Goal: Task Accomplishment & Management: Complete application form

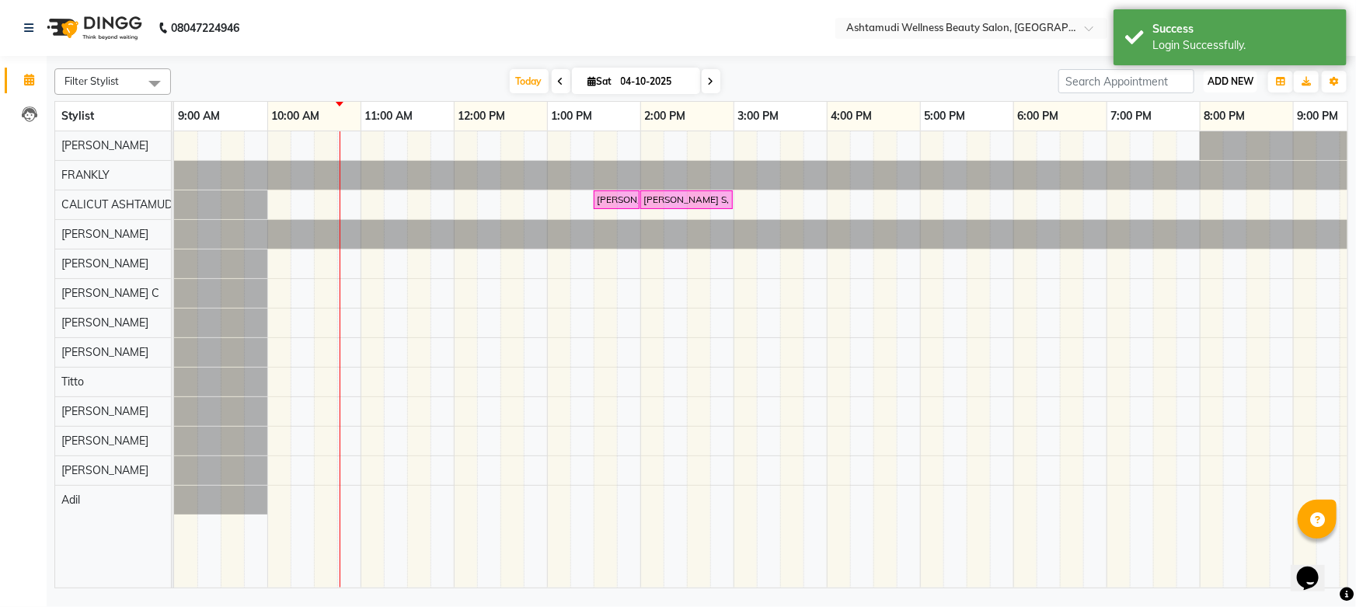
click at [1227, 78] on span "ADD NEW" at bounding box center [1230, 81] width 46 height 12
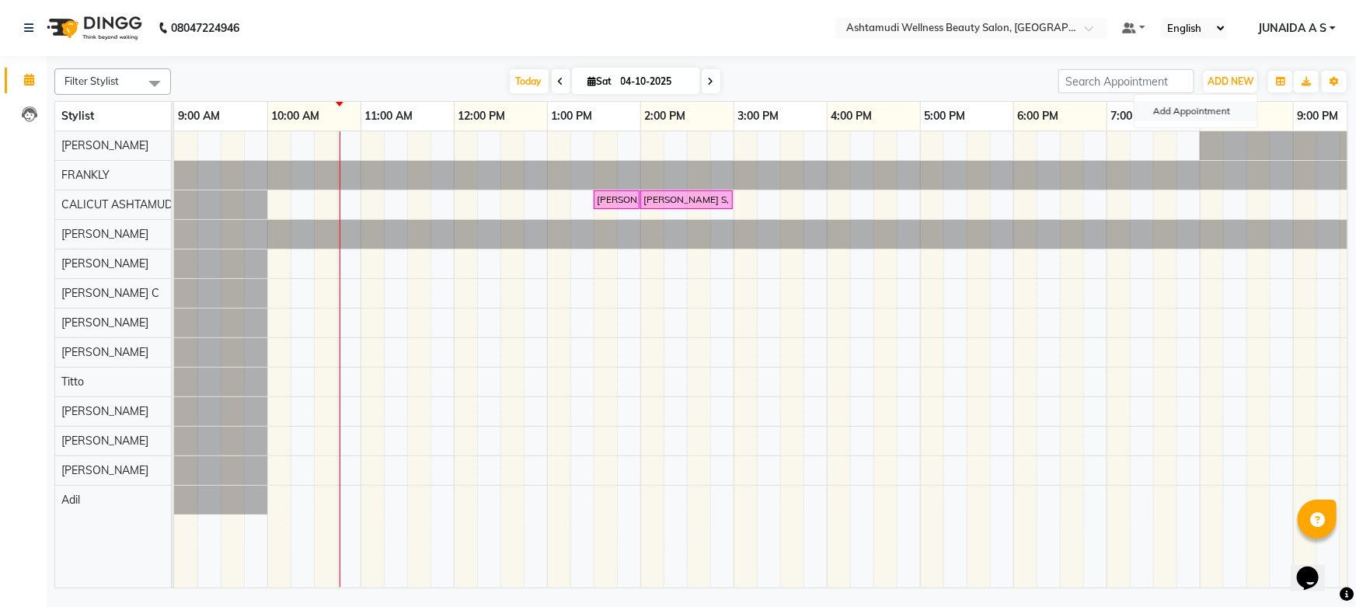
drag, startPoint x: 1217, startPoint y: 100, endPoint x: 1210, endPoint y: 107, distance: 9.4
click at [1215, 101] on button "Add Appointment" at bounding box center [1195, 111] width 123 height 20
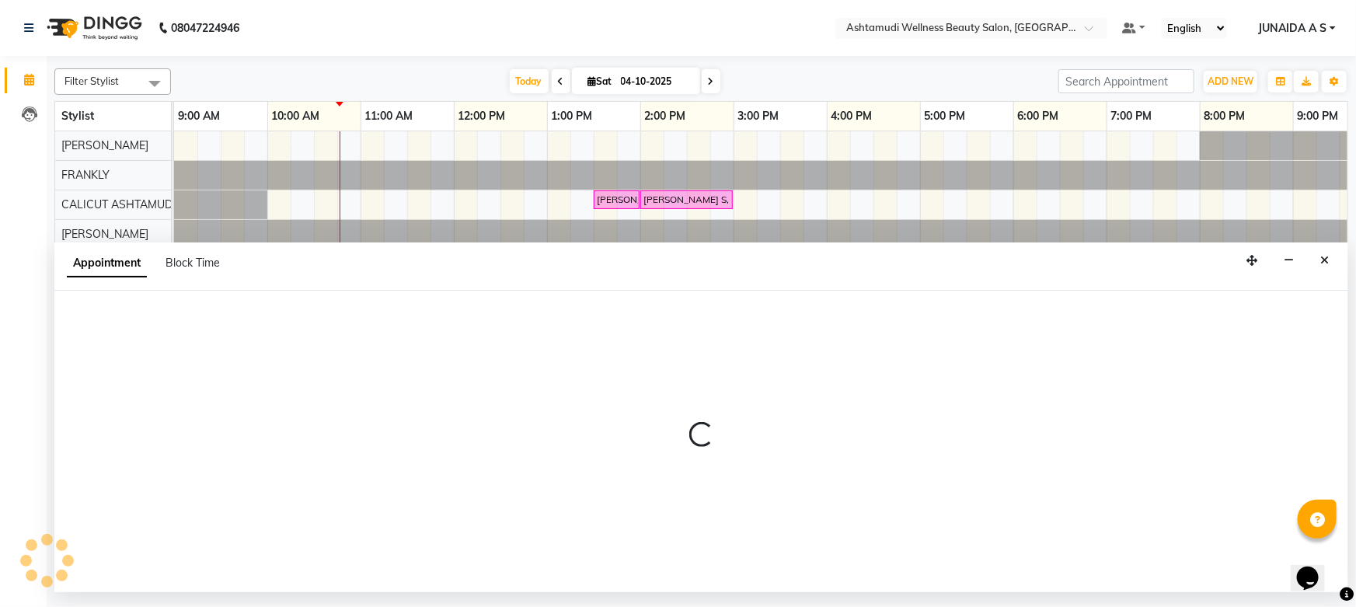
select select "tentative"
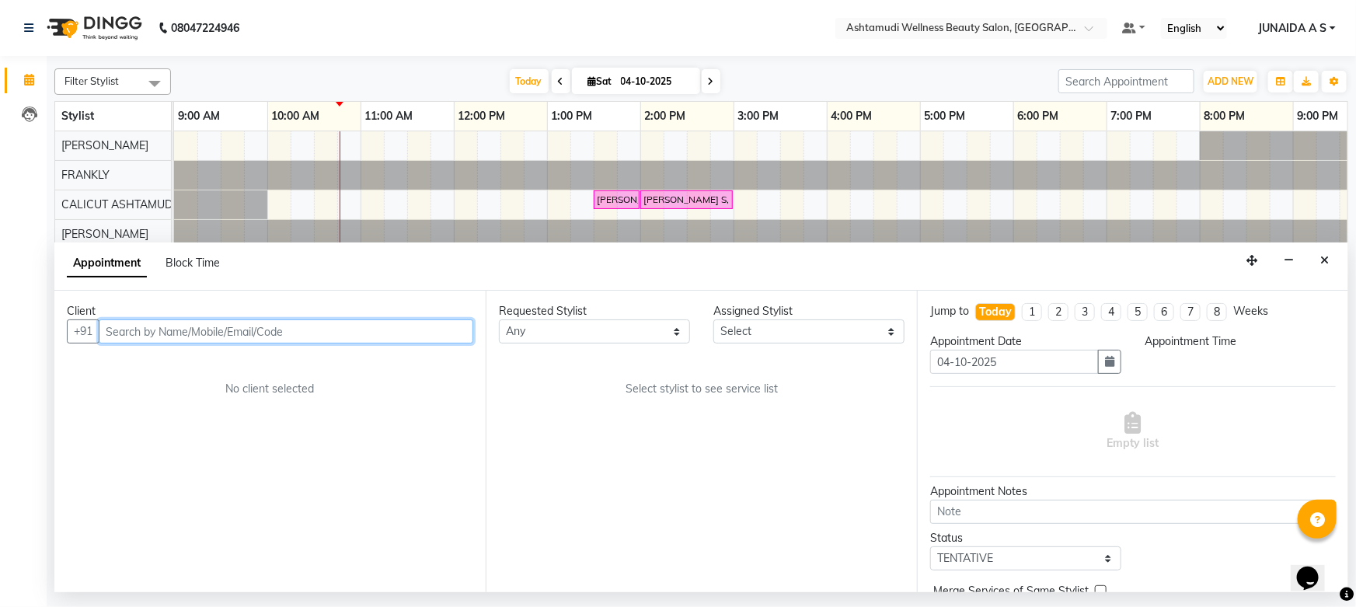
select select "600"
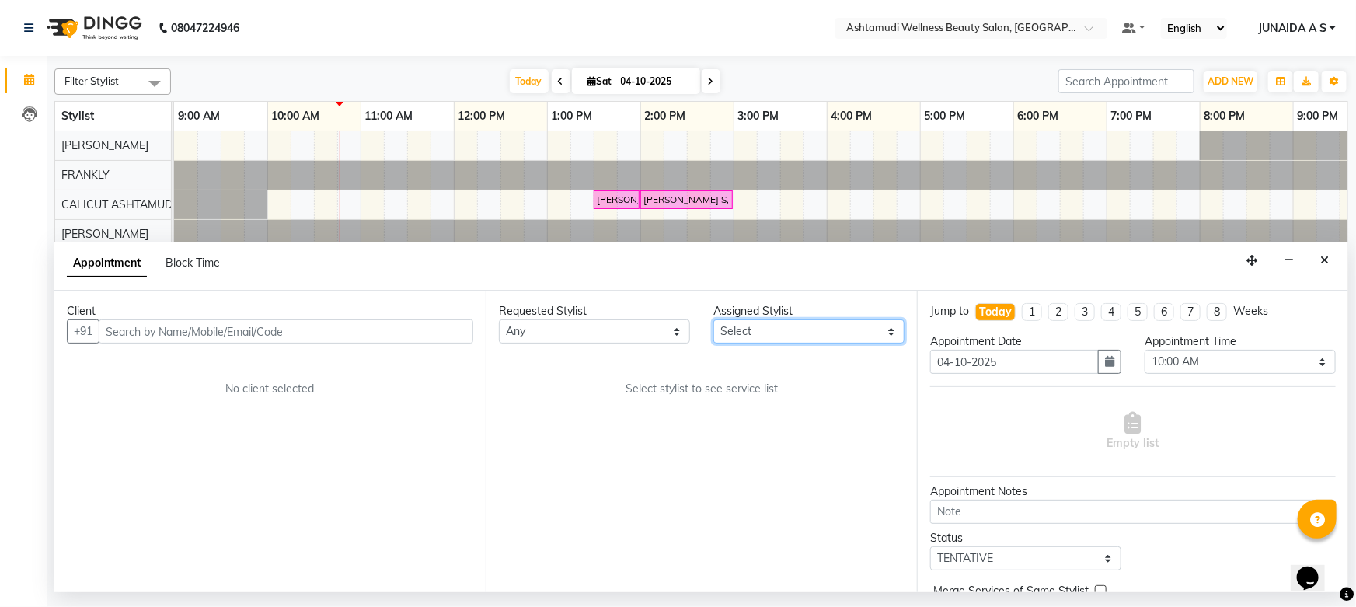
drag, startPoint x: 740, startPoint y: 339, endPoint x: 741, endPoint y: 357, distance: 17.9
click at [740, 339] on select "Select [PERSON_NAME] [PERSON_NAME] [PERSON_NAME] CALICUT ASHTAMUDI FRANKLY KRIS…" at bounding box center [808, 331] width 191 height 24
select select "27314"
click at [713, 319] on select "Select [PERSON_NAME] [PERSON_NAME] [PERSON_NAME] CALICUT ASHTAMUDI FRANKLY KRIS…" at bounding box center [808, 331] width 191 height 24
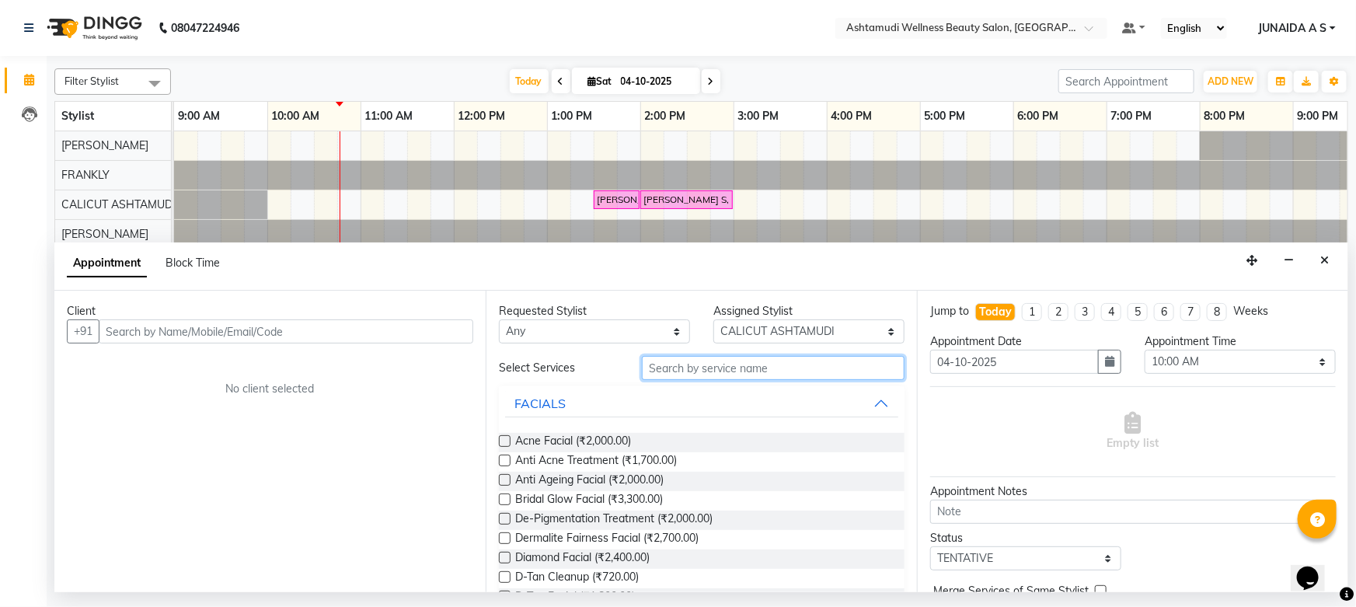
click at [690, 368] on input "text" at bounding box center [773, 368] width 263 height 24
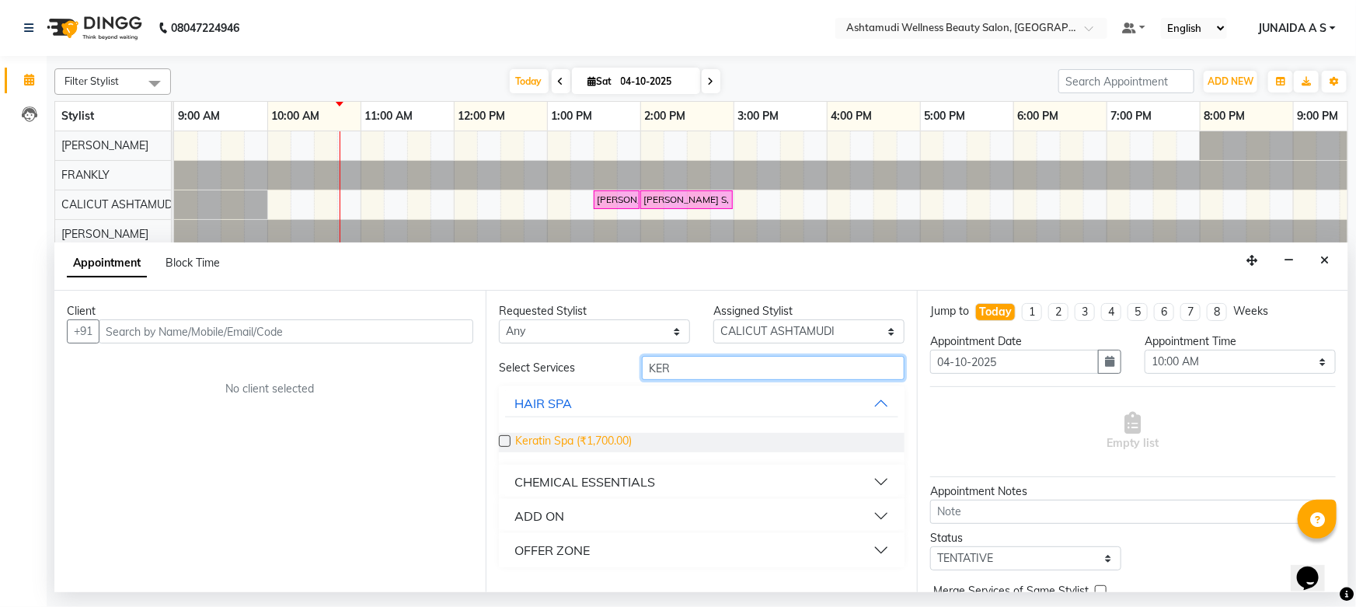
type input "KER"
drag, startPoint x: 517, startPoint y: 437, endPoint x: 571, endPoint y: 448, distance: 55.5
click at [571, 448] on span "Keratin Spa (₹1,700.00)" at bounding box center [573, 442] width 117 height 19
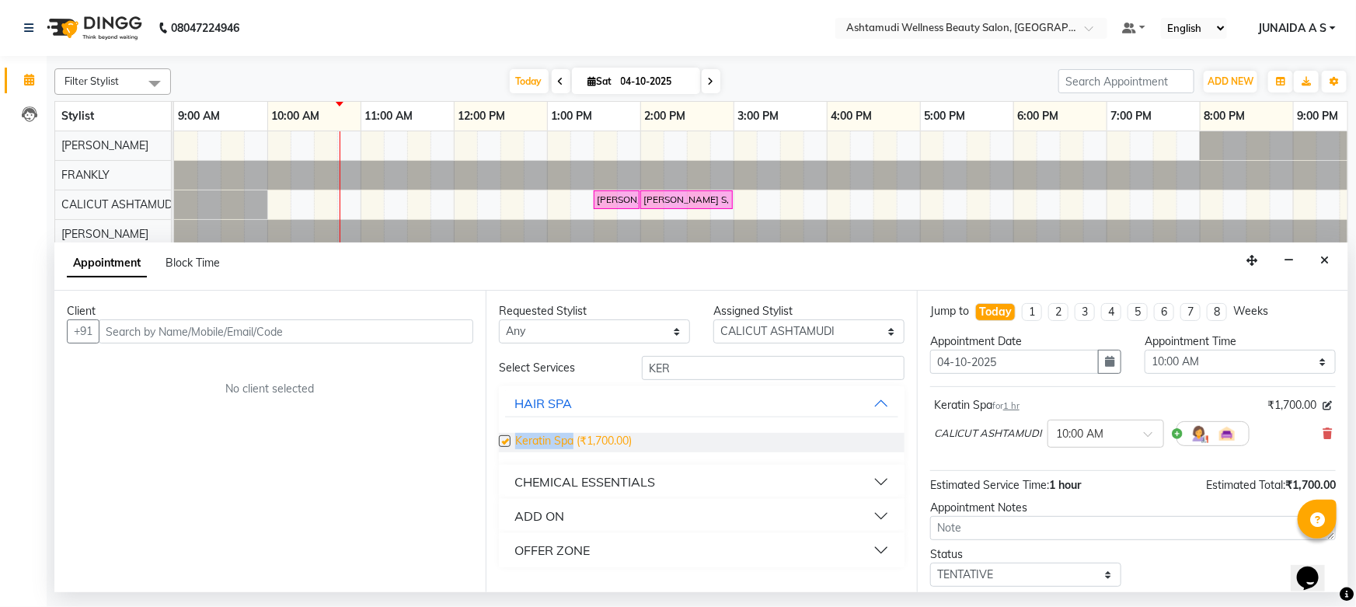
checkbox input "false"
copy span "Keratin Spa"
click at [959, 18] on div "Select Location × Ashtamudi Wellness Beauty Salon, [GEOGRAPHIC_DATA]" at bounding box center [971, 28] width 272 height 21
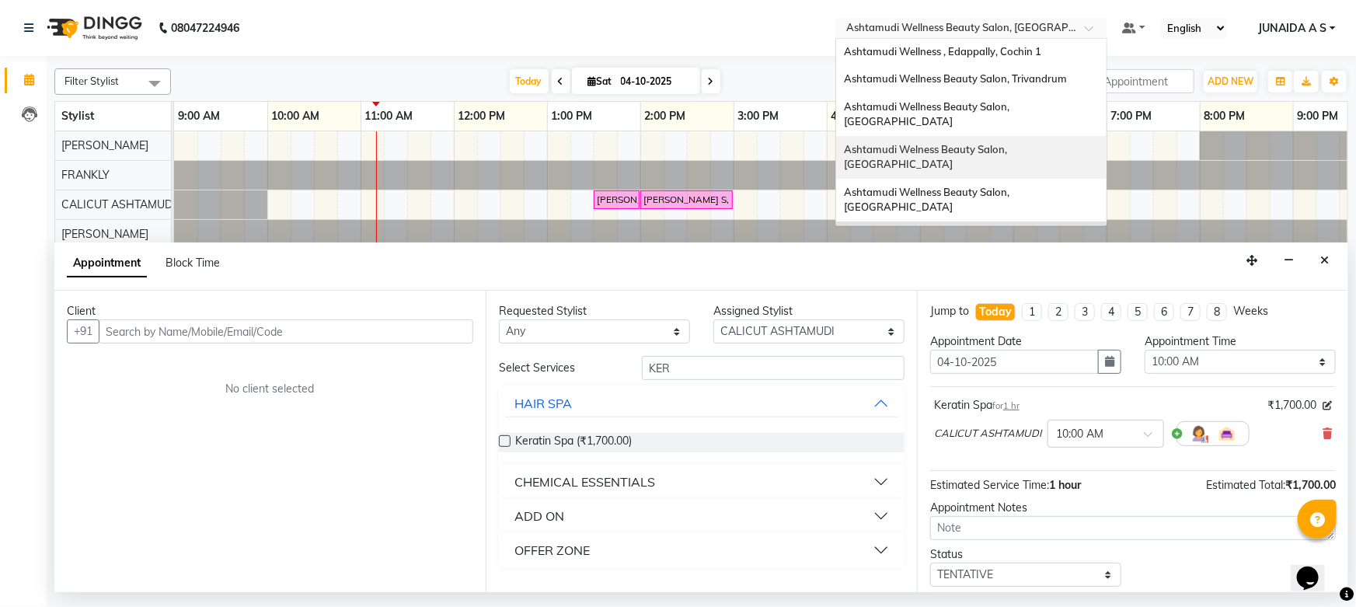
scroll to position [144, 0]
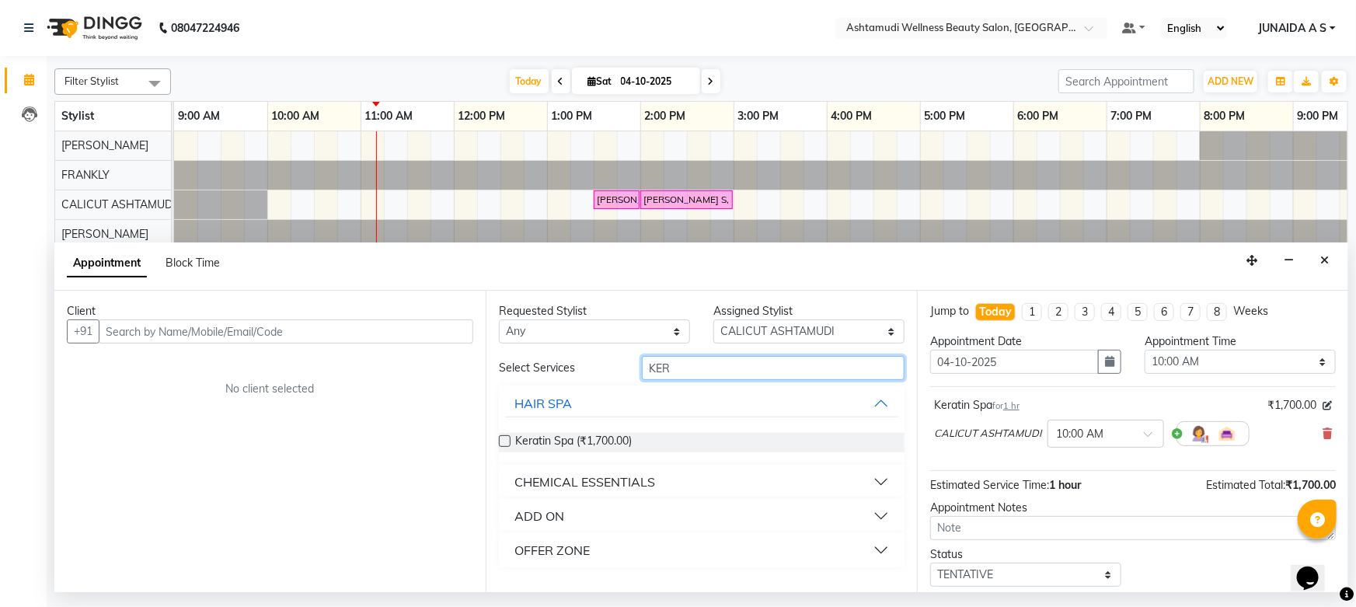
drag, startPoint x: 680, startPoint y: 372, endPoint x: 319, endPoint y: 364, distance: 361.3
click at [319, 368] on div "Client +91 No client selected Requested Stylist Any [PERSON_NAME] [PERSON_NAME]…" at bounding box center [700, 441] width 1293 height 301
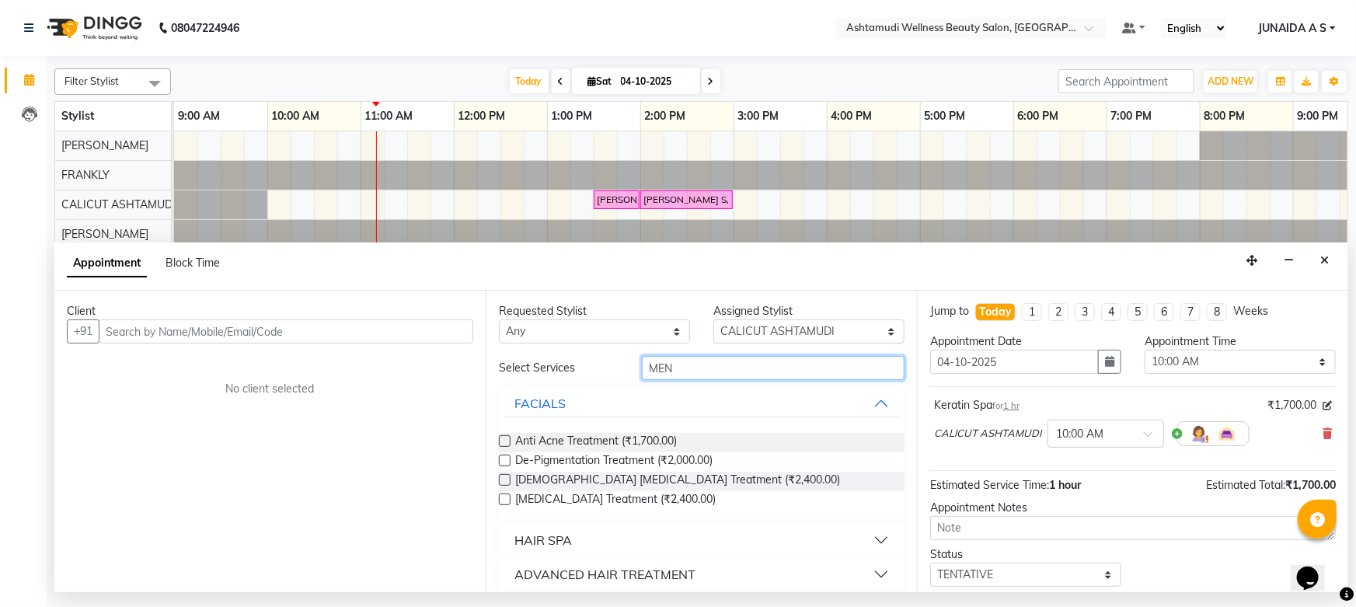
type input "MEN"
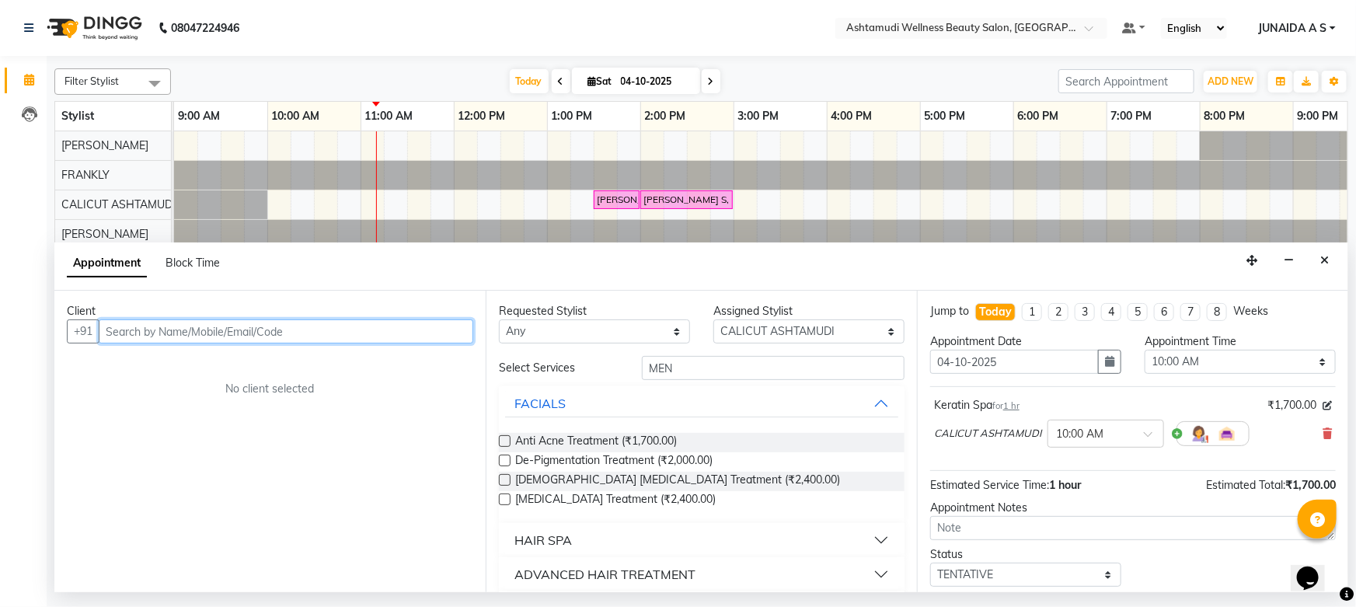
click at [262, 340] on input "text" at bounding box center [286, 331] width 374 height 24
paste input "9447204256"
type input "9447204256"
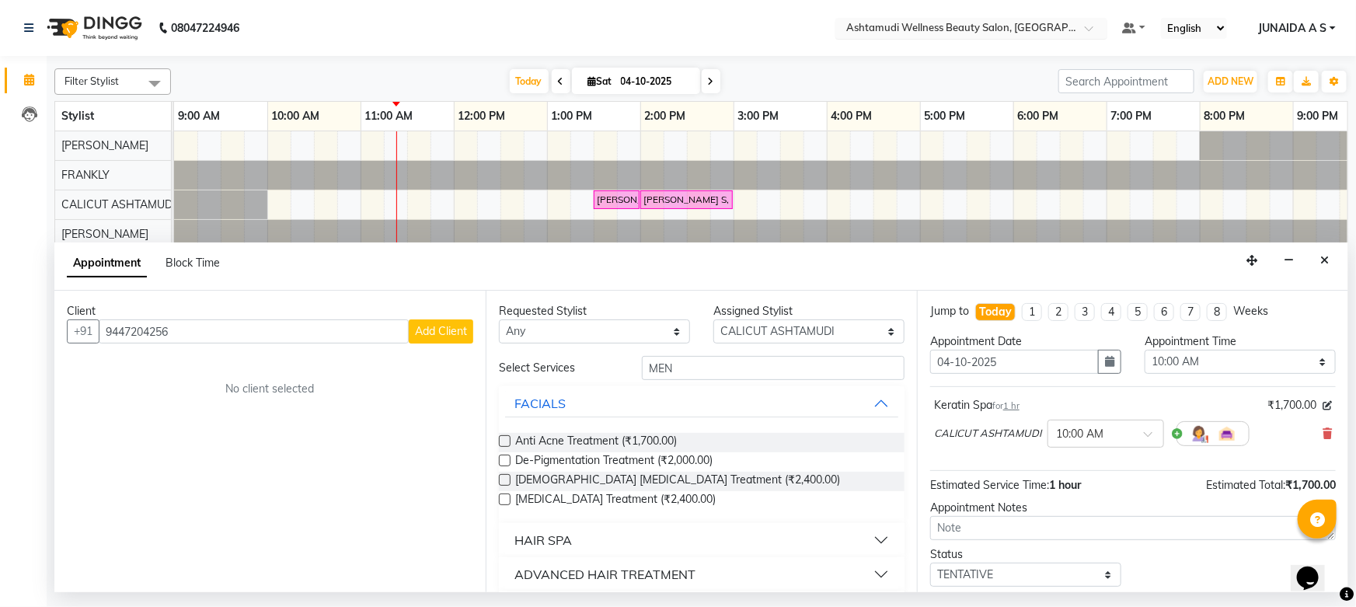
click at [1065, 27] on input "text" at bounding box center [955, 30] width 225 height 16
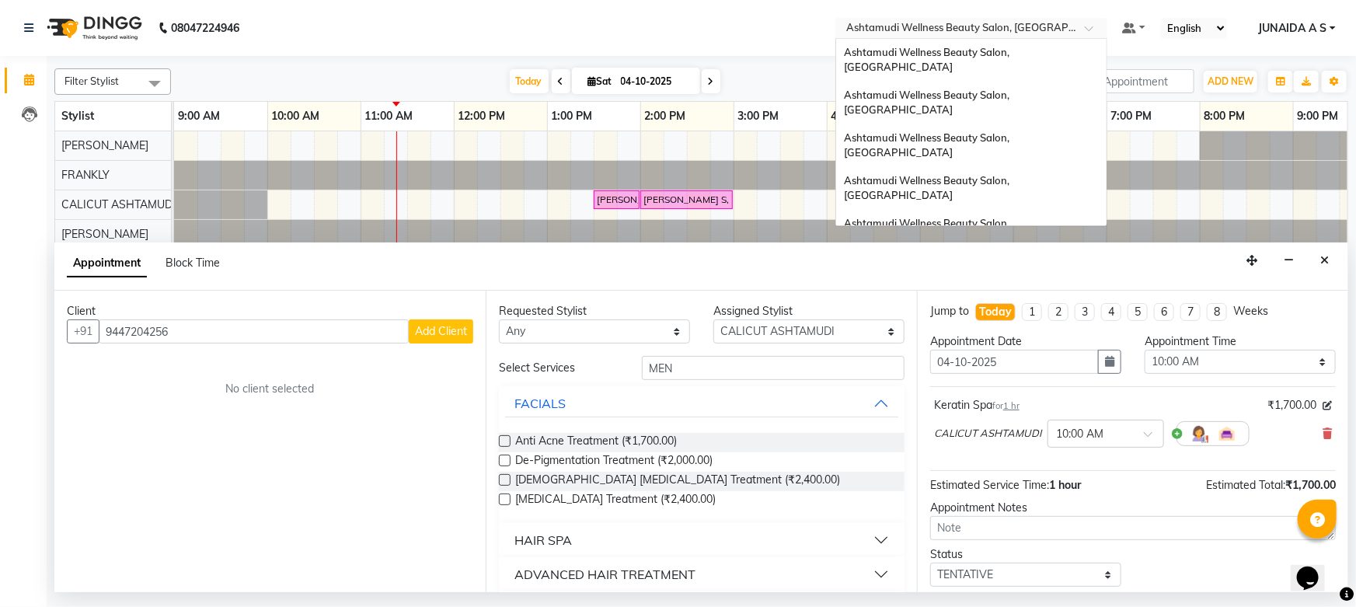
scroll to position [214, 0]
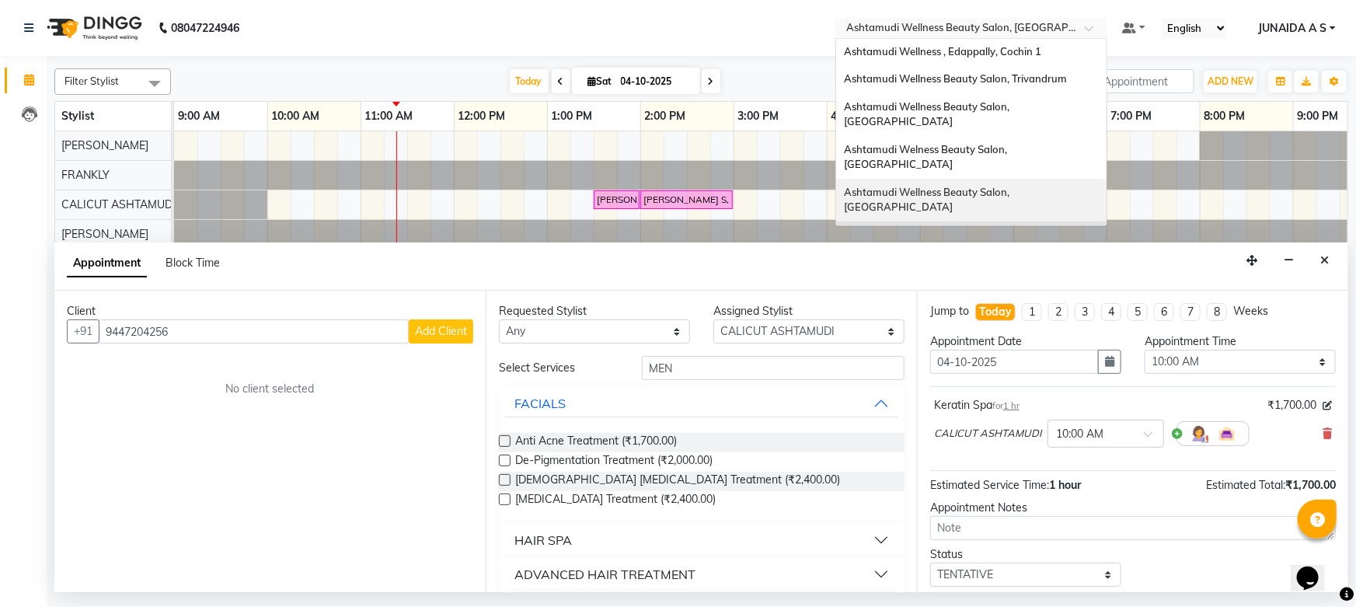
click at [1050, 179] on div "Ashtamudi Wellness Beauty Salon, [GEOGRAPHIC_DATA]" at bounding box center [971, 200] width 270 height 43
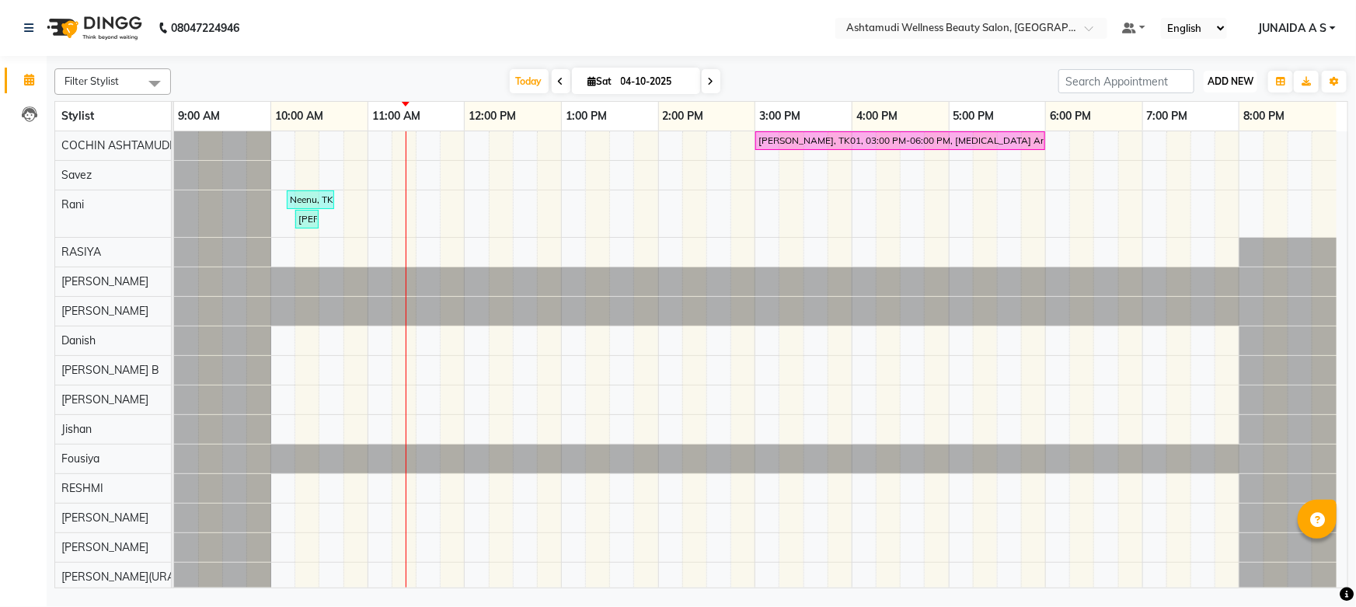
click at [1230, 84] on span "ADD NEW" at bounding box center [1230, 81] width 46 height 12
click at [1219, 110] on button "Add Appointment" at bounding box center [1195, 111] width 123 height 20
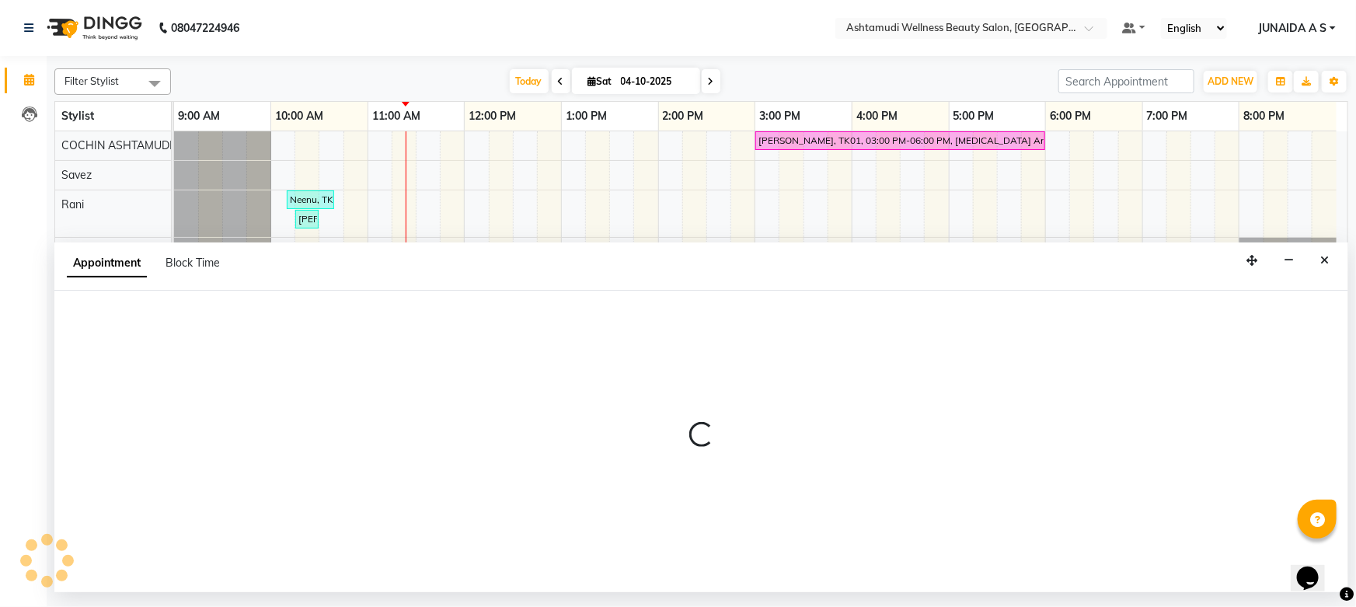
select select "600"
select select "tentative"
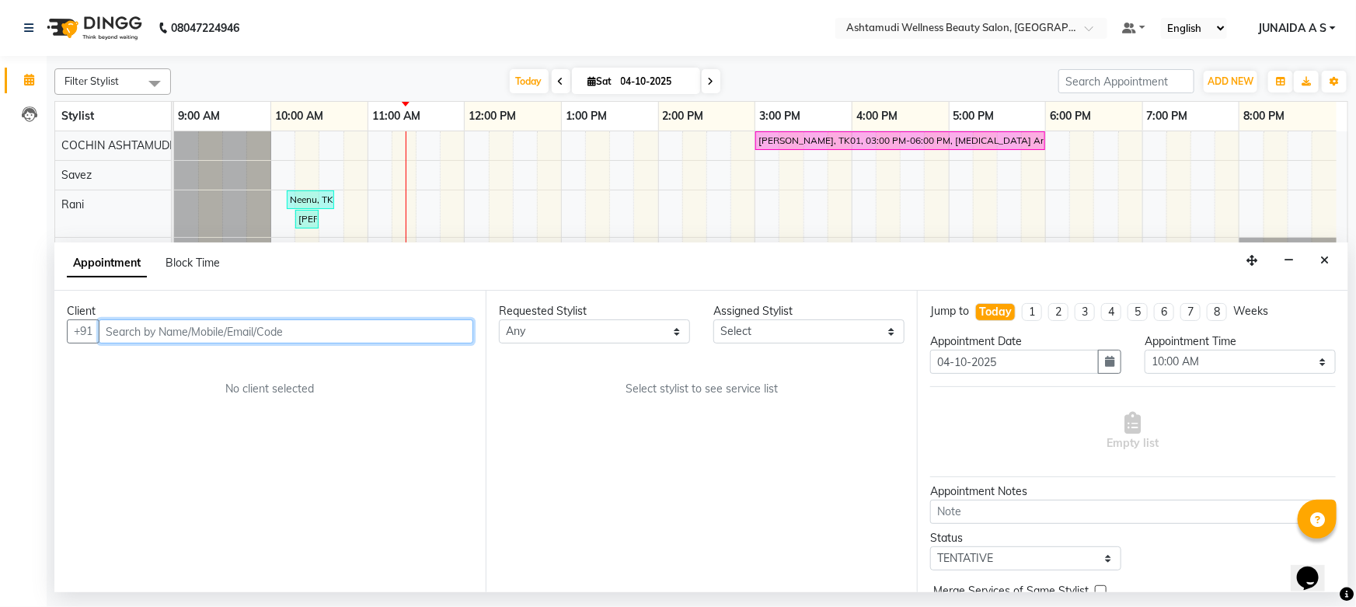
click at [353, 330] on input "text" at bounding box center [286, 331] width 374 height 24
paste input "9446863458"
type input "9446863458"
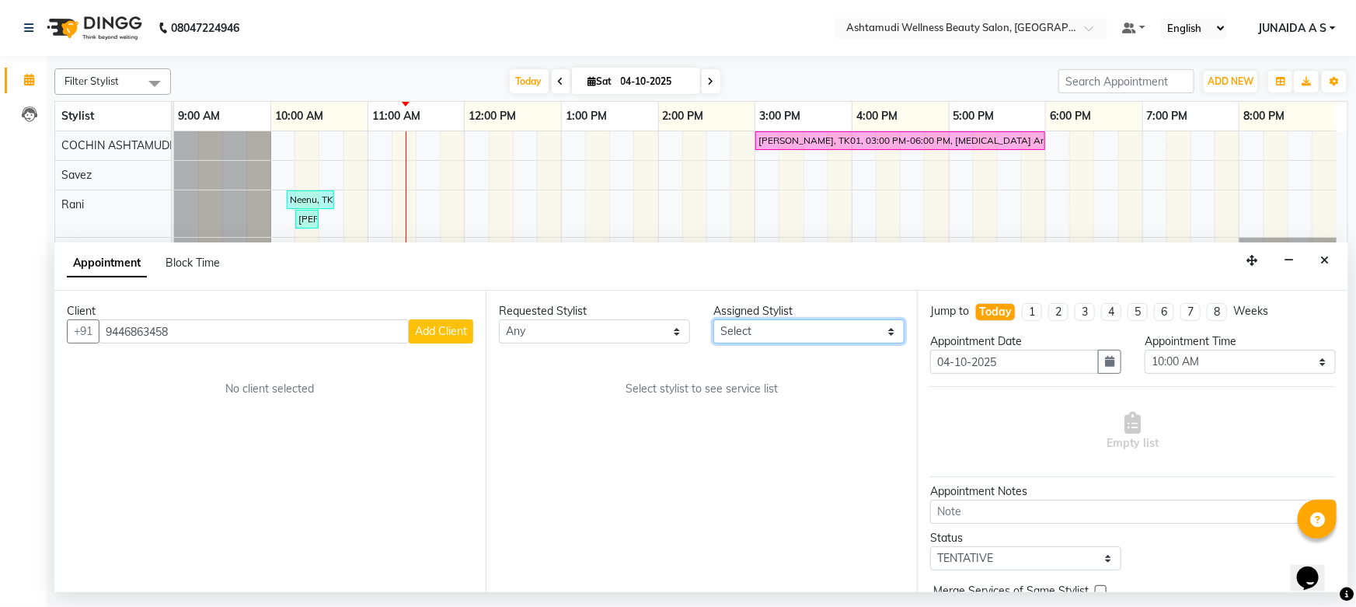
click at [836, 334] on select "Select Aiswarya B Ankith(URAJ) BINU MANGAR COCHIN ASHTAMUDI Danish Fousiya Jish…" at bounding box center [808, 331] width 191 height 24
select select "27313"
click at [713, 319] on select "Select Aiswarya B Ankith(URAJ) BINU MANGAR COCHIN ASHTAMUDI Danish Fousiya Jish…" at bounding box center [808, 331] width 191 height 24
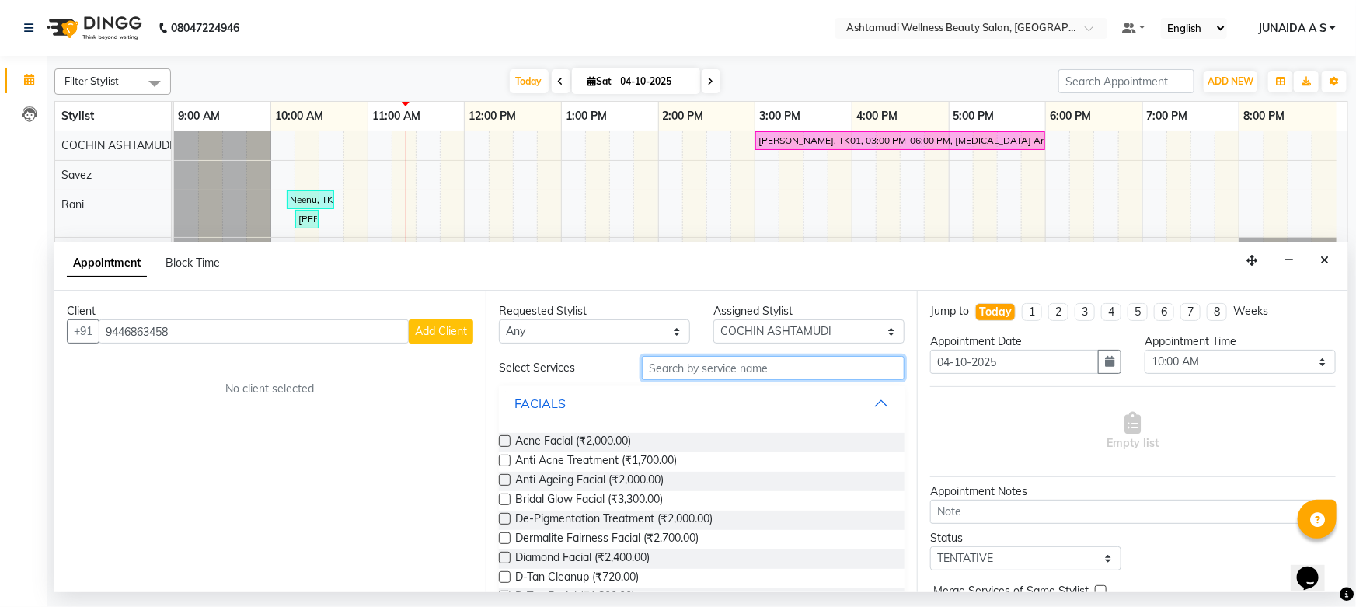
click at [689, 372] on input "text" at bounding box center [773, 368] width 263 height 24
click at [682, 364] on input "text" at bounding box center [773, 368] width 263 height 24
type input "WAXING"
click at [503, 461] on label at bounding box center [505, 460] width 12 height 12
click at [503, 461] on input "checkbox" at bounding box center [504, 462] width 10 height 10
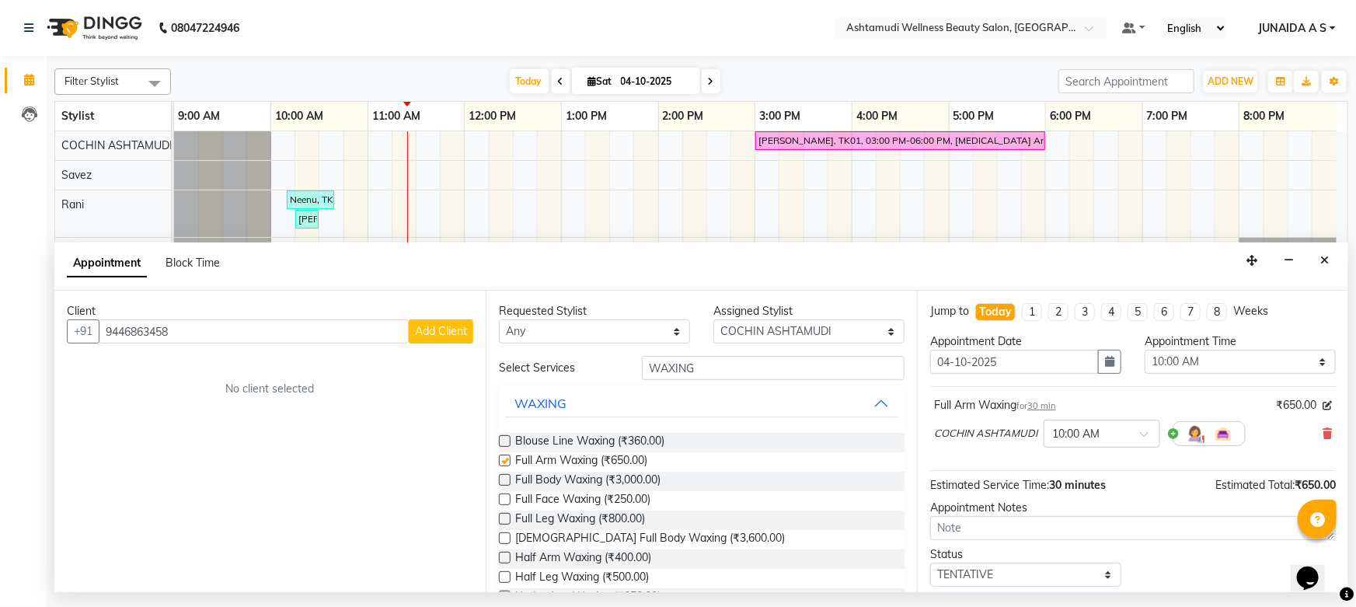
checkbox input "false"
drag, startPoint x: 710, startPoint y: 363, endPoint x: 79, endPoint y: 256, distance: 639.8
click at [79, 256] on app-booking "Appointment Block Time Client +91 9446863458 Add Client No client selected Requ…" at bounding box center [700, 417] width 1293 height 350
click at [677, 373] on input "text" at bounding box center [773, 368] width 263 height 24
type input "WAXING"
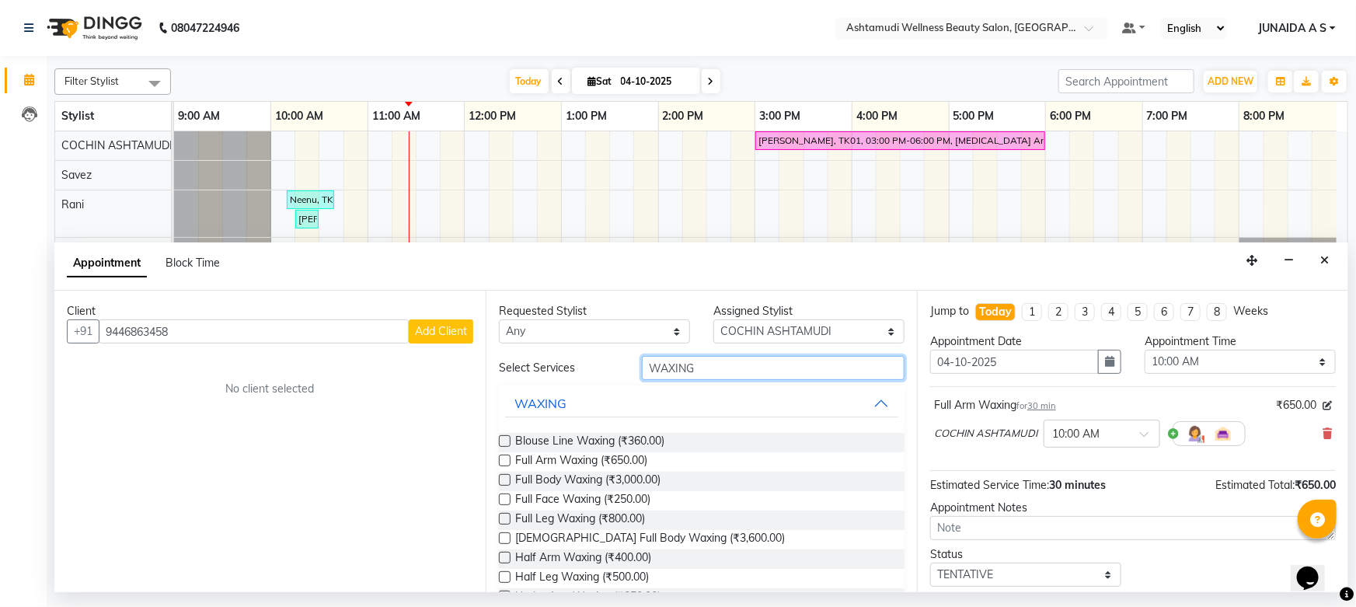
drag, startPoint x: 705, startPoint y: 367, endPoint x: 288, endPoint y: 300, distance: 421.8
click at [280, 301] on div "Client +91 9446863458 Add Client No client selected Requested Stylist Any Aiswa…" at bounding box center [700, 441] width 1293 height 301
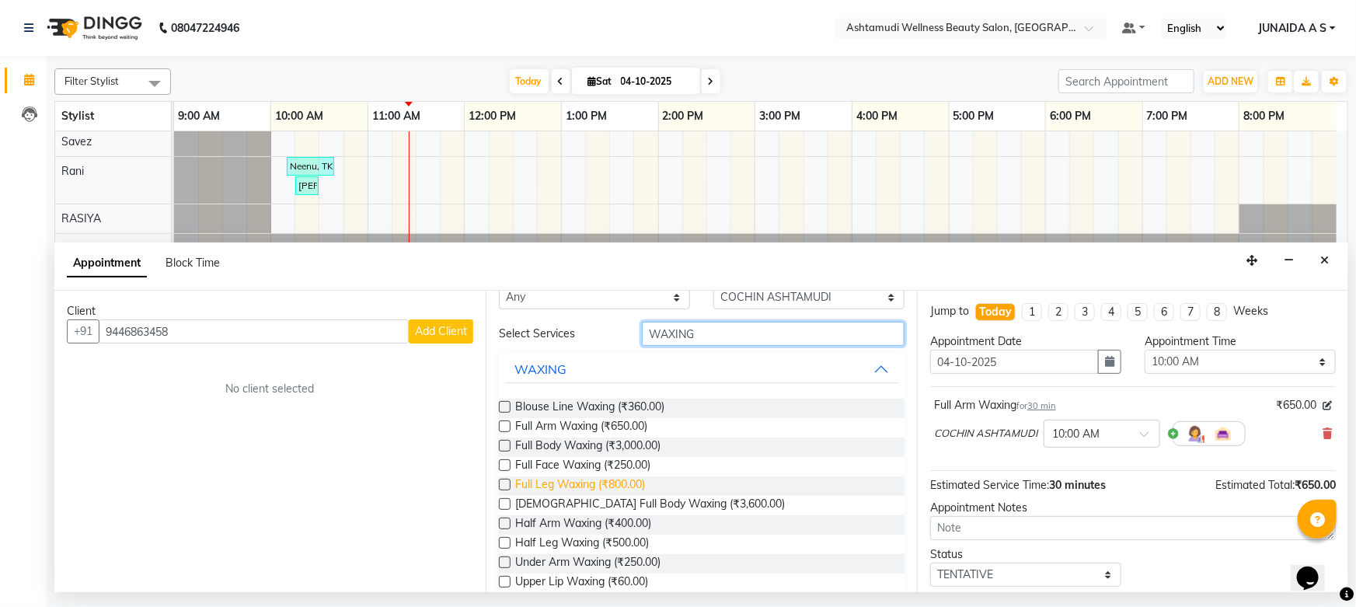
scroll to position [59, 0]
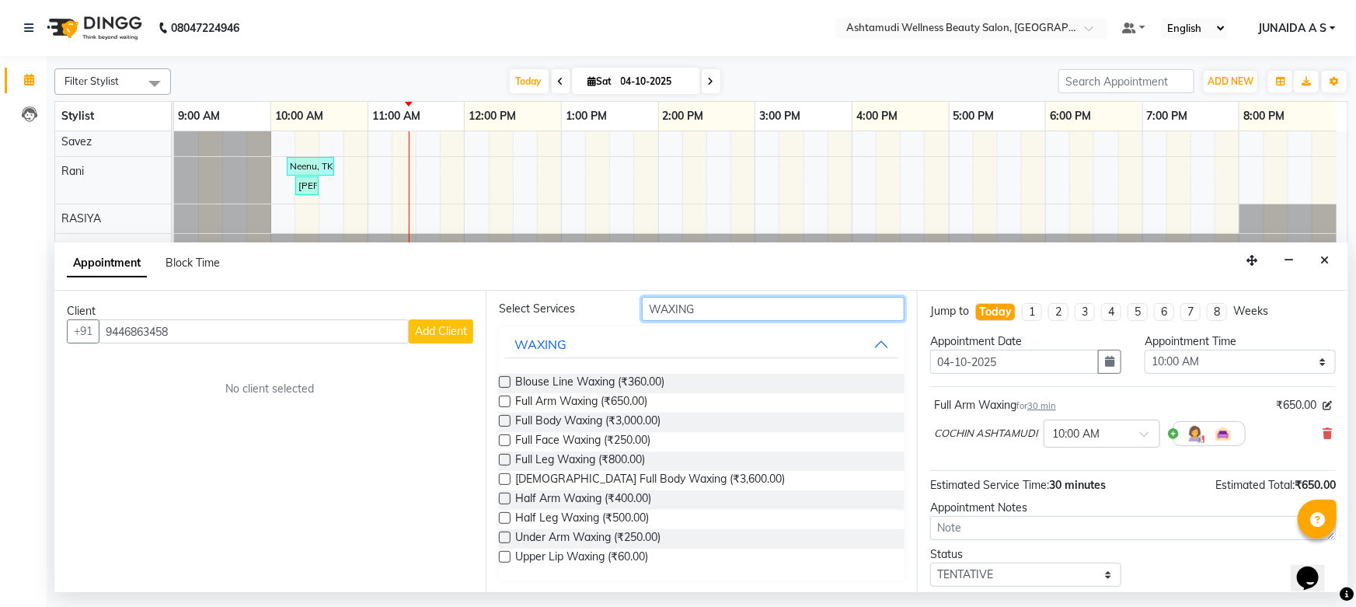
click at [659, 308] on input "WAXING" at bounding box center [773, 309] width 263 height 24
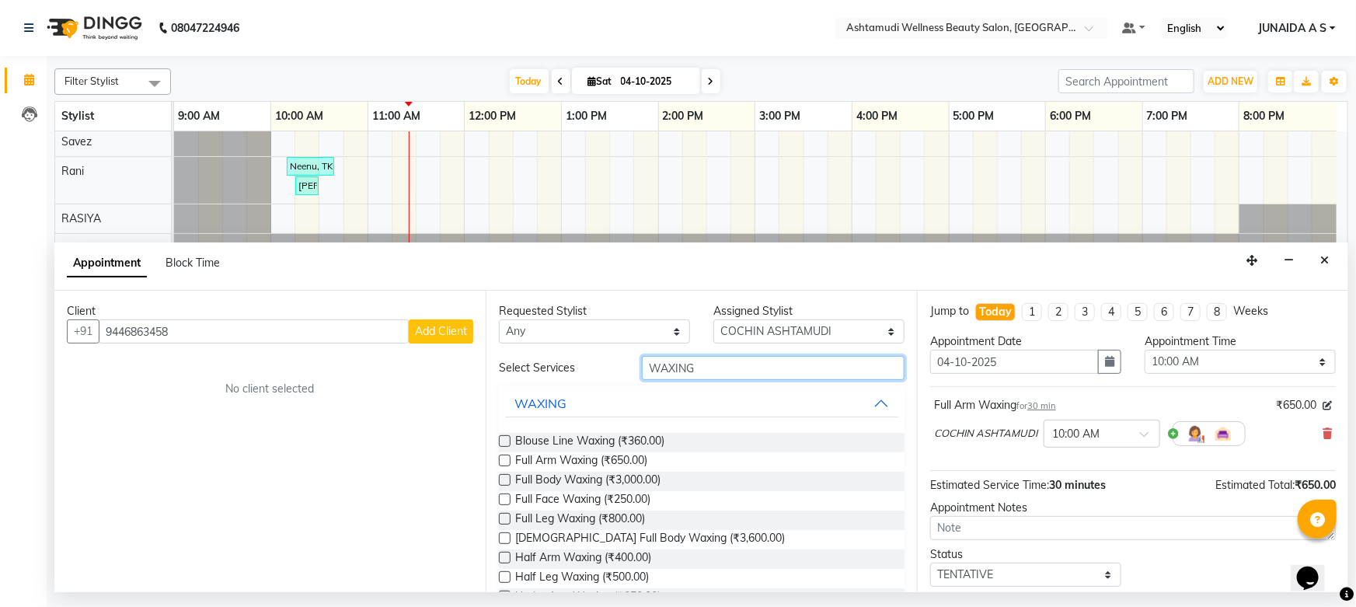
drag, startPoint x: 691, startPoint y: 308, endPoint x: 550, endPoint y: 291, distance: 141.7
click at [550, 291] on div "Requested Stylist Any Aiswarya B Ankith(URAJ) BINU MANGAR COCHIN ASHTAMUDI Dani…" at bounding box center [701, 441] width 431 height 301
click at [763, 365] on input "text" at bounding box center [773, 368] width 263 height 24
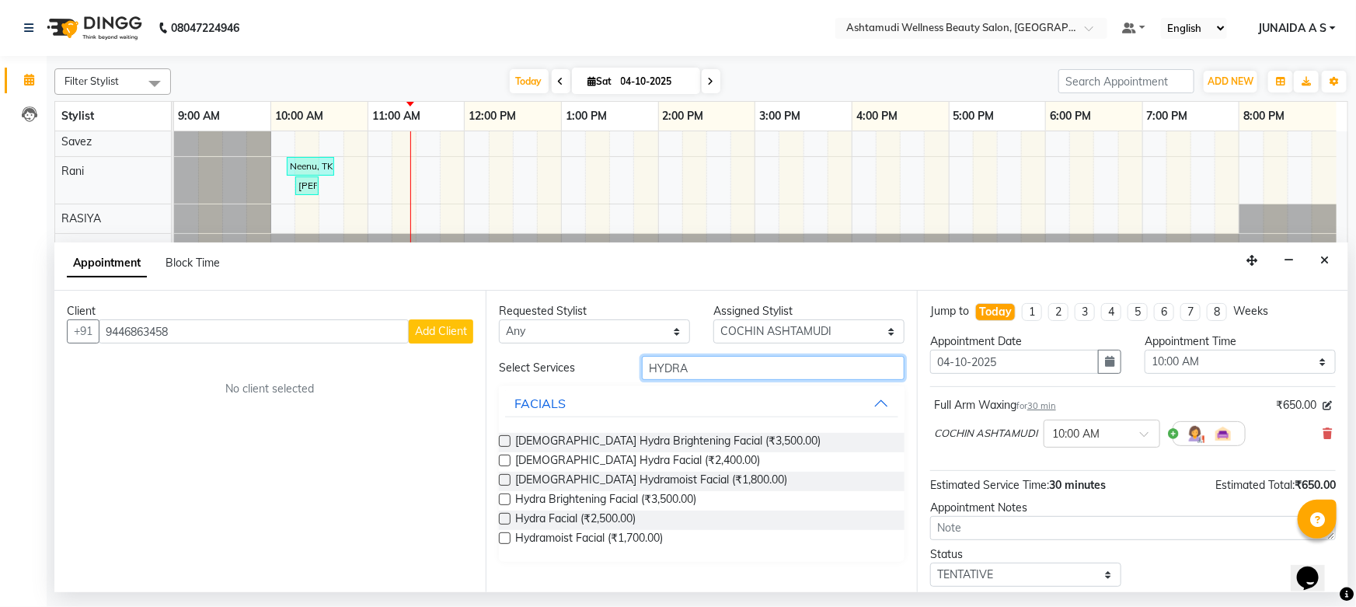
type input "HYDRA"
drag, startPoint x: 511, startPoint y: 501, endPoint x: 756, endPoint y: 497, distance: 244.7
click at [756, 497] on div "Hydra Brightening Facial (₹3,500.00)" at bounding box center [702, 500] width 406 height 19
drag, startPoint x: 706, startPoint y: 374, endPoint x: 505, endPoint y: 355, distance: 202.1
click at [507, 357] on div "Select Services HYDRA" at bounding box center [701, 368] width 429 height 24
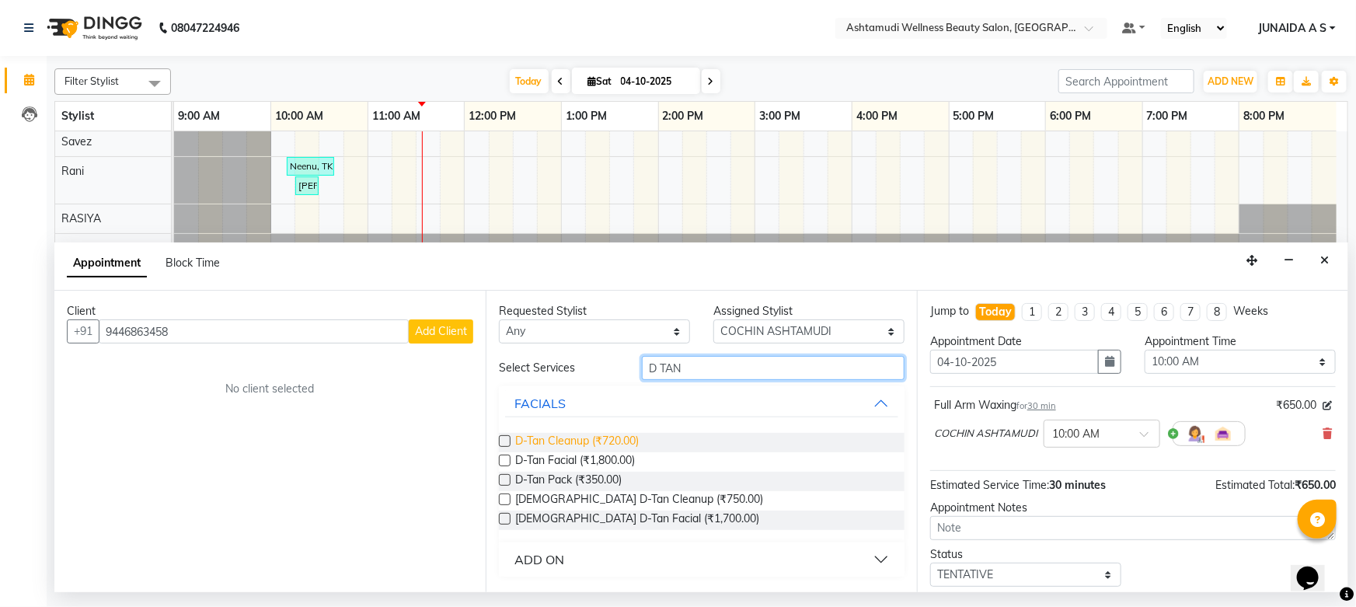
type input "D TAN"
drag, startPoint x: 516, startPoint y: 437, endPoint x: 643, endPoint y: 446, distance: 127.7
click at [643, 446] on div "D-Tan Cleanup (₹720.00)" at bounding box center [702, 442] width 406 height 19
copy span "D-Tan Cleanup (₹720.00)"
drag, startPoint x: 692, startPoint y: 364, endPoint x: 386, endPoint y: 355, distance: 306.2
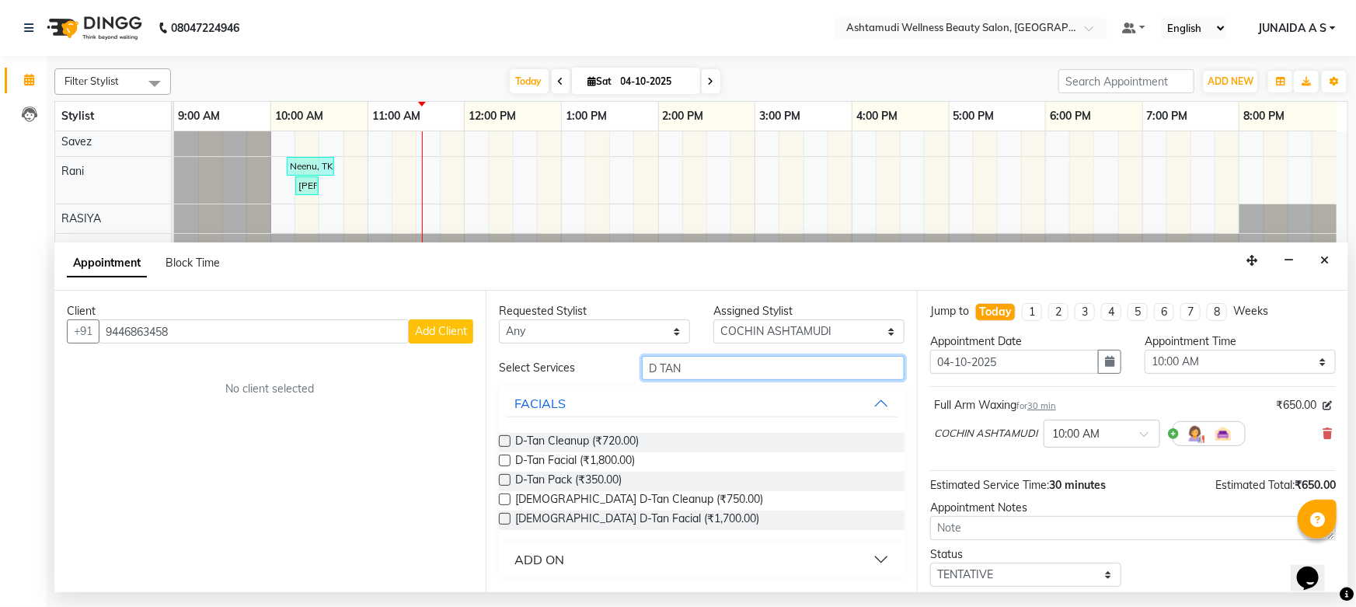
click at [386, 355] on div "Client +91 9446863458 Add Client No client selected Requested Stylist Any Aiswa…" at bounding box center [700, 441] width 1293 height 301
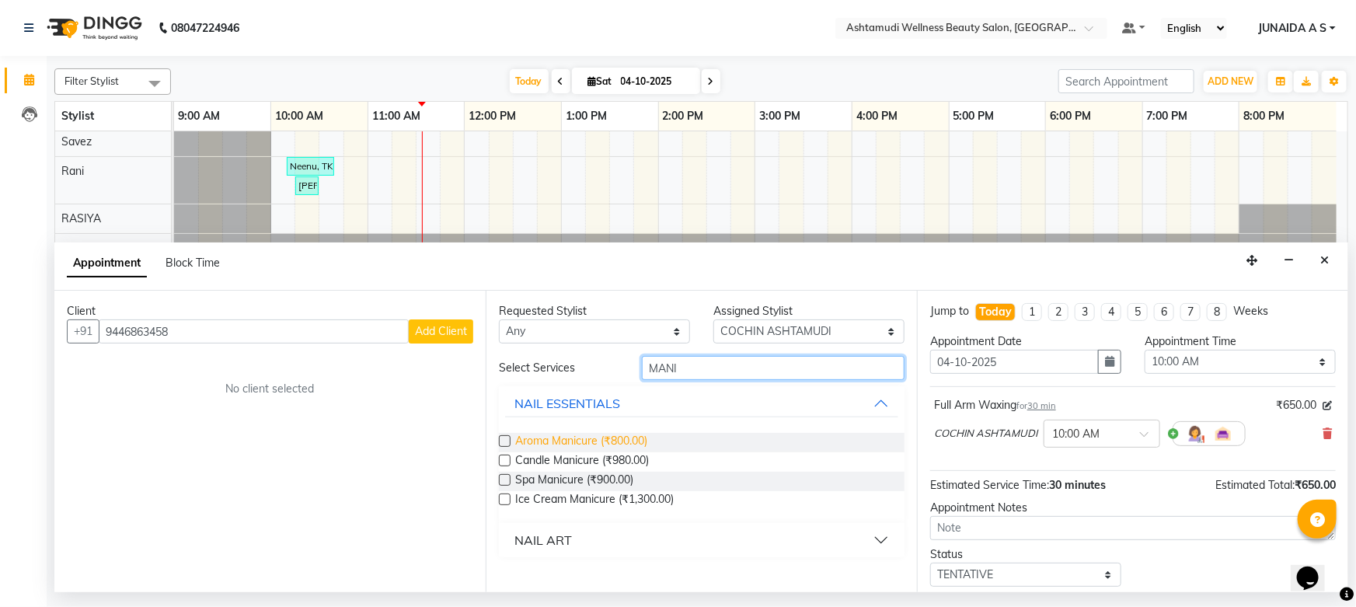
type input "MANI"
drag, startPoint x: 514, startPoint y: 443, endPoint x: 670, endPoint y: 444, distance: 155.4
click at [670, 444] on div "Aroma Manicure (₹800.00)" at bounding box center [702, 442] width 406 height 19
copy span "Aroma Manicure (₹800.00)"
drag, startPoint x: 681, startPoint y: 368, endPoint x: 535, endPoint y: 347, distance: 147.5
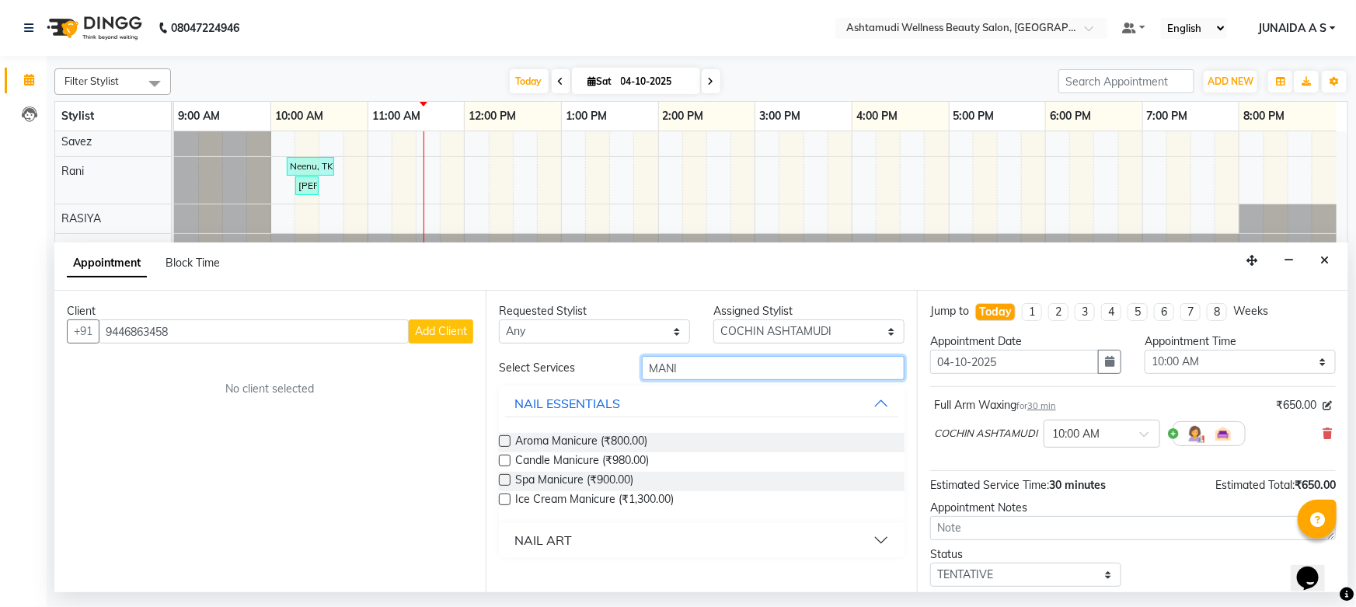
click at [535, 347] on div "Requested Stylist Any Aiswarya B Ankith(URAJ) BINU MANGAR COCHIN ASHTAMUDI Dani…" at bounding box center [701, 441] width 431 height 301
type input "PEDI"
drag, startPoint x: 515, startPoint y: 440, endPoint x: 656, endPoint y: 434, distance: 140.7
click at [656, 434] on div "Aroma Pedicure (₹1,000.00)" at bounding box center [702, 442] width 406 height 19
copy span "Aroma Pedicure (₹1,000.00)"
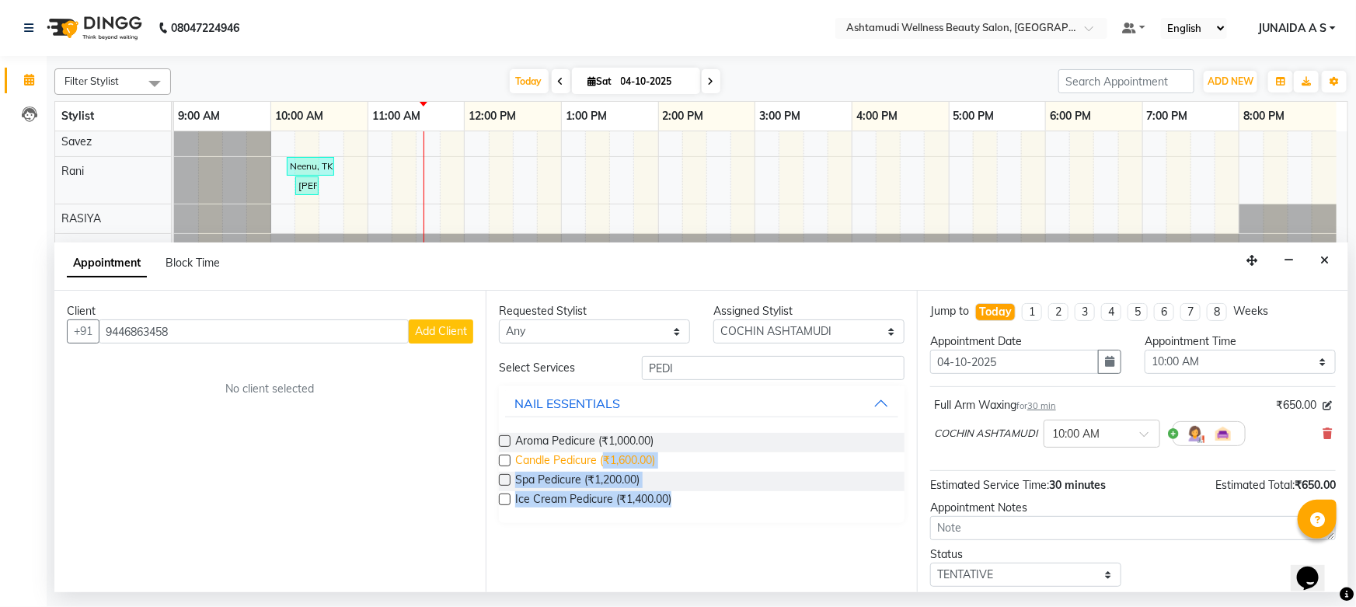
drag, startPoint x: 687, startPoint y: 510, endPoint x: 606, endPoint y: 463, distance: 93.7
click at [606, 463] on div "Aroma Pedicure (₹1,000.00) Candle Pedicure (₹1,600.00) Spa Pedicure (₹1,200.00)…" at bounding box center [702, 471] width 406 height 103
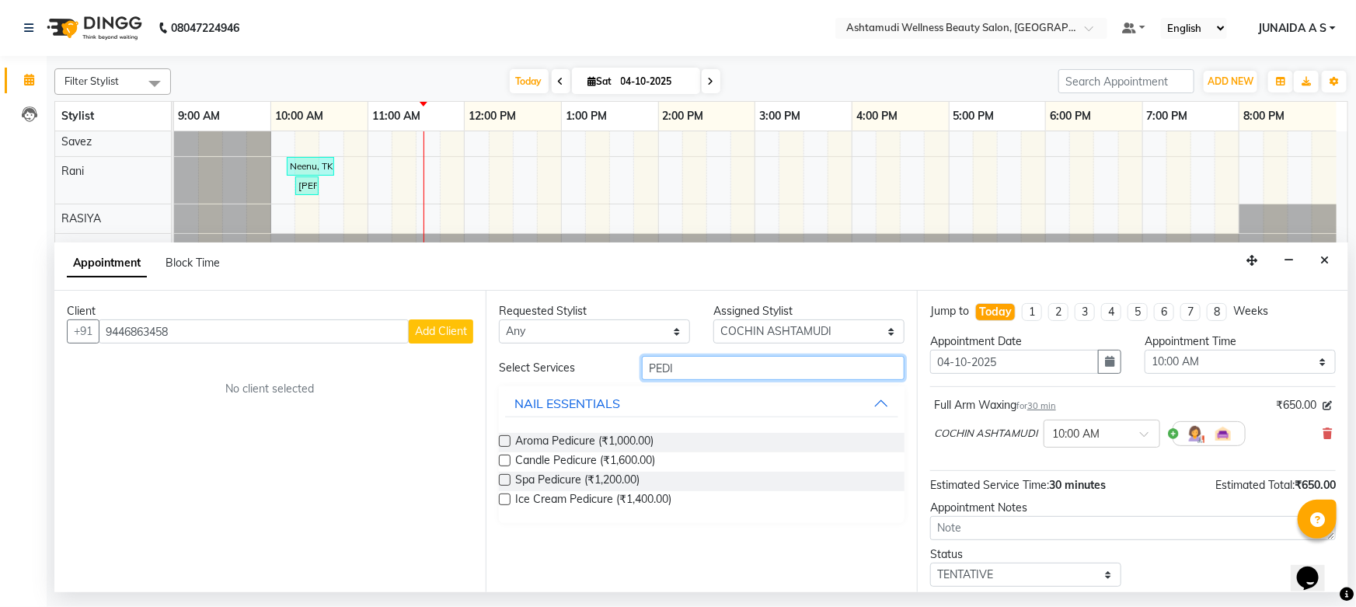
drag, startPoint x: 683, startPoint y: 376, endPoint x: 524, endPoint y: 344, distance: 161.6
click at [524, 344] on div "Requested Stylist Any Aiswarya B Ankith(URAJ) BINU MANGAR COCHIN ASHTAMUDI Dani…" at bounding box center [701, 441] width 431 height 301
type input "MANI"
click at [581, 372] on div "Select Services MANI" at bounding box center [701, 368] width 429 height 24
drag, startPoint x: 686, startPoint y: 364, endPoint x: 404, endPoint y: 332, distance: 283.9
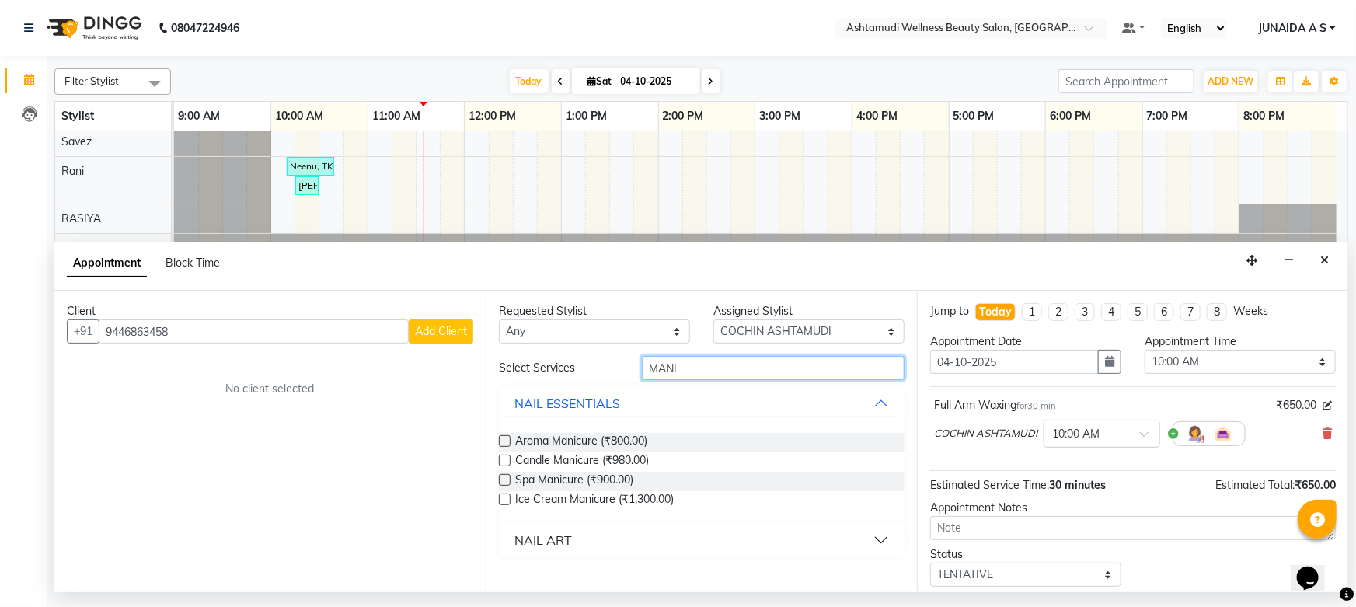
click at [404, 332] on div "Client +91 9446863458 Add Client No client selected Requested Stylist Any Aiswa…" at bounding box center [700, 441] width 1293 height 301
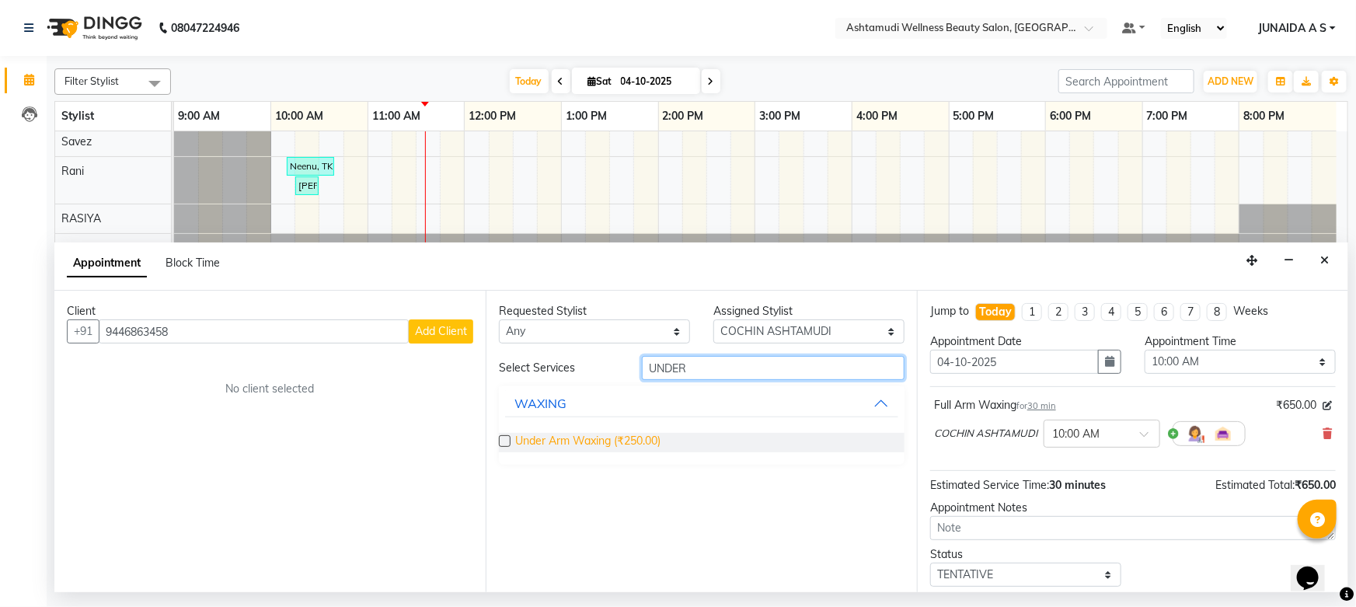
type input "UNDER"
click at [515, 440] on span "Under Arm Waxing (₹250.00)" at bounding box center [587, 442] width 145 height 19
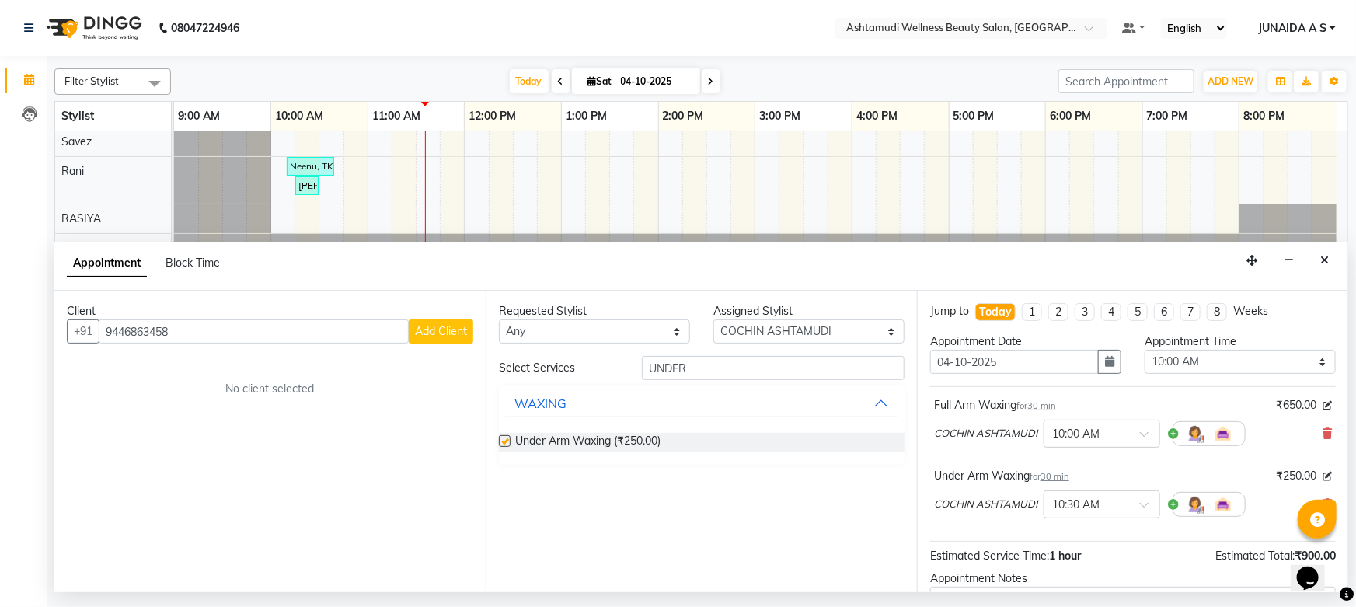
checkbox input "false"
drag, startPoint x: 505, startPoint y: 442, endPoint x: 653, endPoint y: 433, distance: 147.8
click at [653, 433] on div "Under Arm Waxing (₹250.00)" at bounding box center [702, 442] width 406 height 19
drag, startPoint x: 649, startPoint y: 433, endPoint x: 743, endPoint y: 414, distance: 96.0
click at [743, 414] on button "WAXING" at bounding box center [701, 403] width 393 height 28
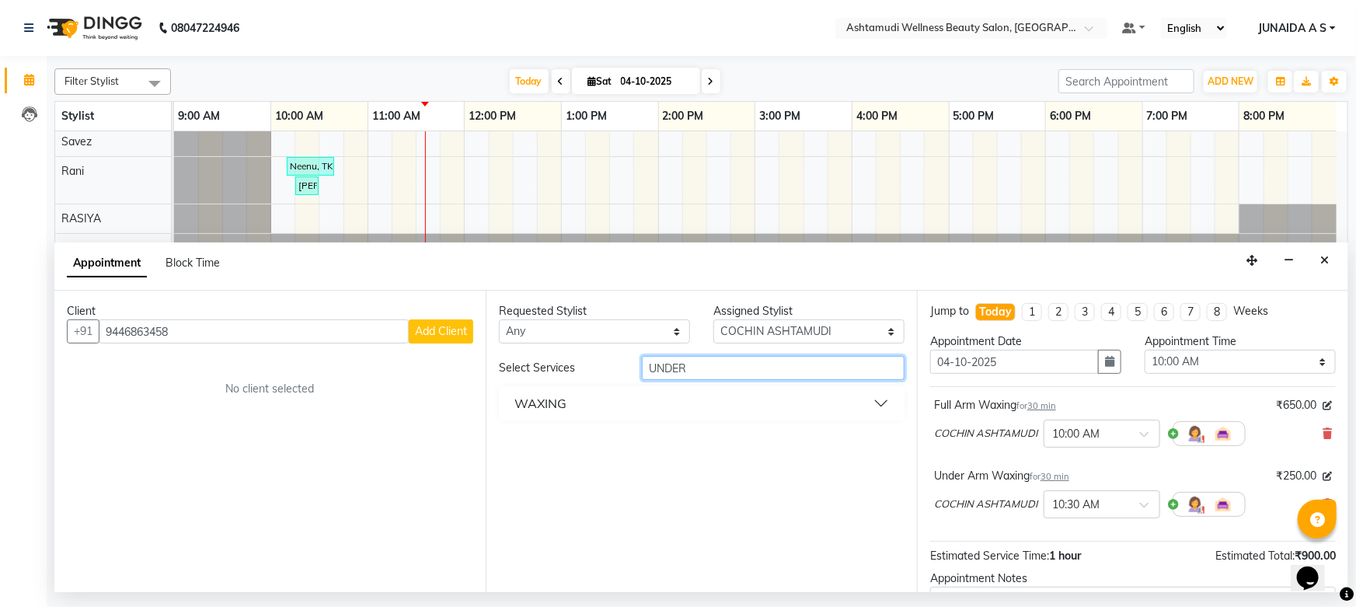
click at [699, 371] on input "UNDER" at bounding box center [773, 368] width 263 height 24
click at [882, 405] on button "WAXING" at bounding box center [701, 403] width 393 height 28
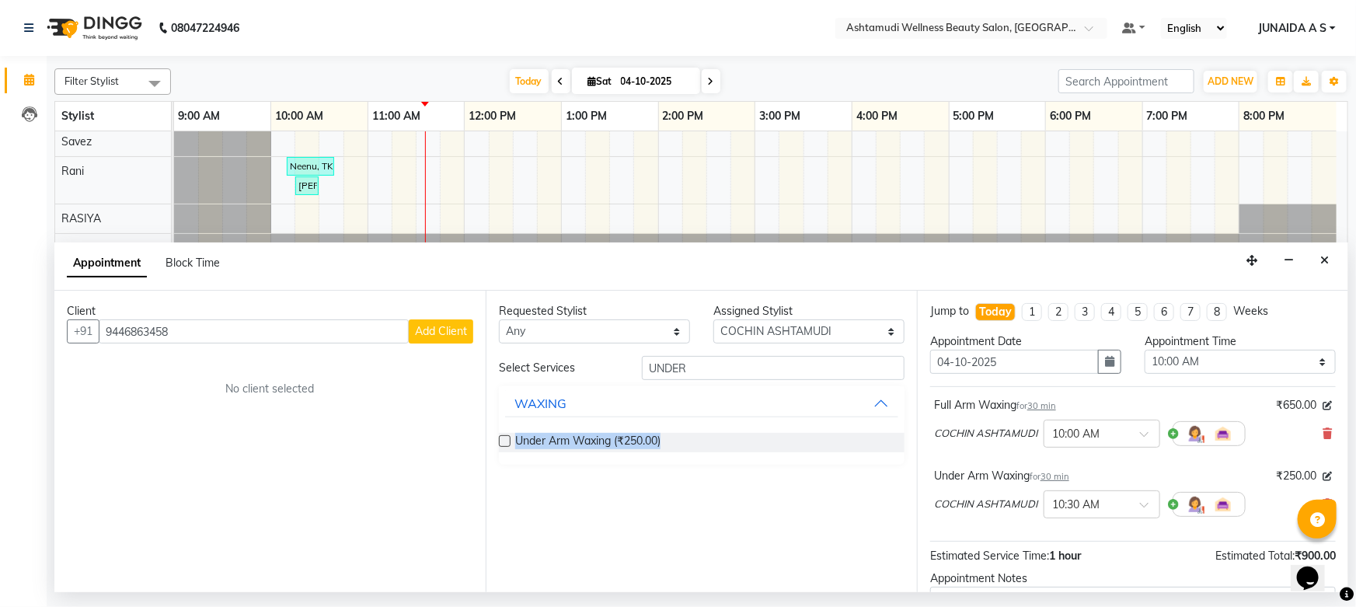
drag, startPoint x: 542, startPoint y: 440, endPoint x: 668, endPoint y: 438, distance: 125.9
click at [668, 438] on div "Under Arm Waxing (₹250.00)" at bounding box center [702, 442] width 406 height 19
copy span "Under Arm Waxing (₹250.00)"
